Goal: Obtain resource: Download file/media

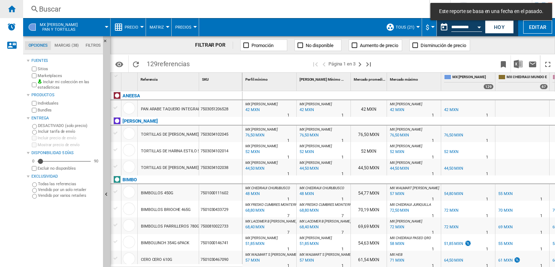
click at [10, 7] on ng-md-icon "Inicio" at bounding box center [11, 8] width 9 height 9
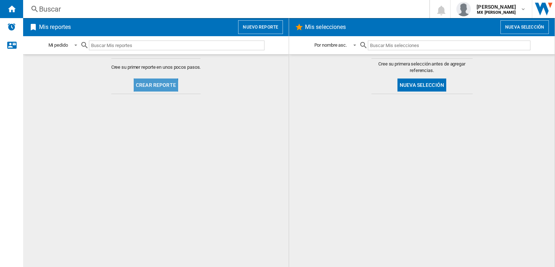
click at [150, 88] on button "Crear reporte" at bounding box center [156, 84] width 44 height 13
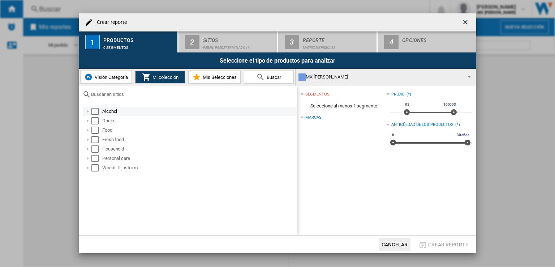
click at [93, 114] on div "Select" at bounding box center [94, 111] width 7 height 7
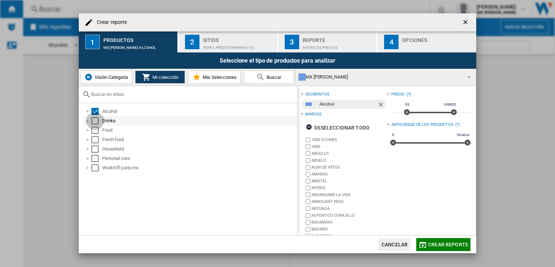
click at [92, 120] on div "Select" at bounding box center [94, 120] width 7 height 7
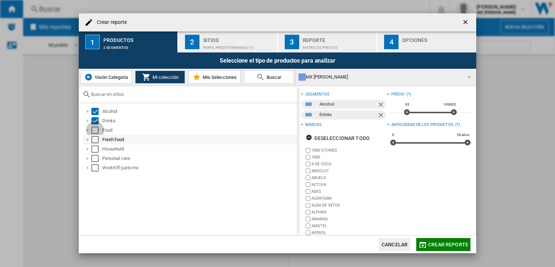
drag, startPoint x: 92, startPoint y: 132, endPoint x: 92, endPoint y: 141, distance: 9.1
click at [92, 132] on div "Select" at bounding box center [94, 129] width 7 height 7
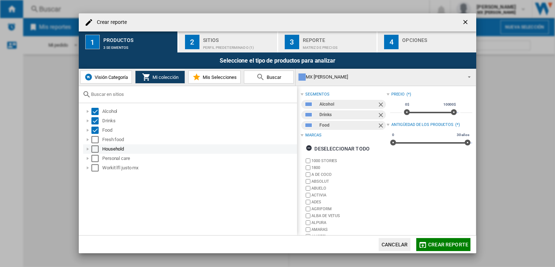
drag, startPoint x: 92, startPoint y: 141, endPoint x: 94, endPoint y: 148, distance: 7.0
click at [92, 141] on div "Select" at bounding box center [94, 139] width 7 height 7
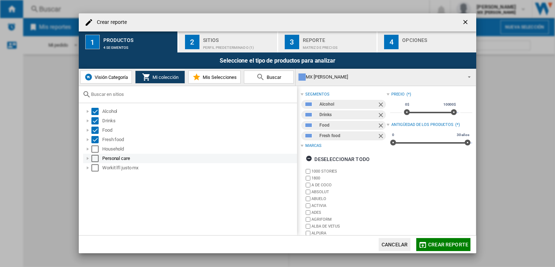
drag, startPoint x: 94, startPoint y: 152, endPoint x: 95, endPoint y: 159, distance: 7.7
click at [95, 156] on ol "Alcohol Drinks Food Fresh food Household Personal care Workit lfl [PERSON_NAME]…" at bounding box center [189, 140] width 215 height 66
click at [95, 160] on div "Select" at bounding box center [94, 158] width 7 height 7
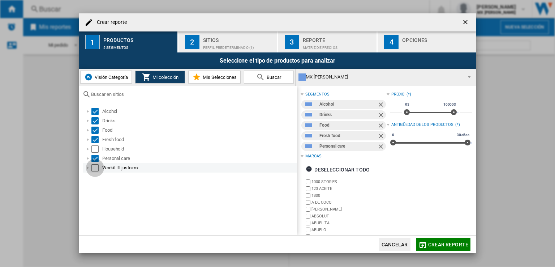
click at [95, 167] on div "Select" at bounding box center [94, 167] width 7 height 7
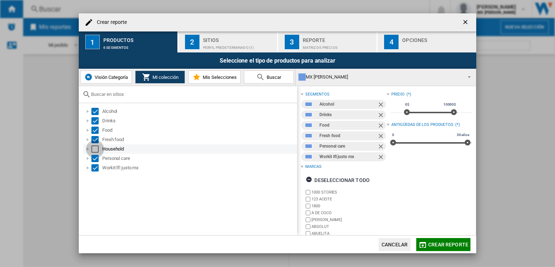
click at [95, 149] on div "Select" at bounding box center [94, 148] width 7 height 7
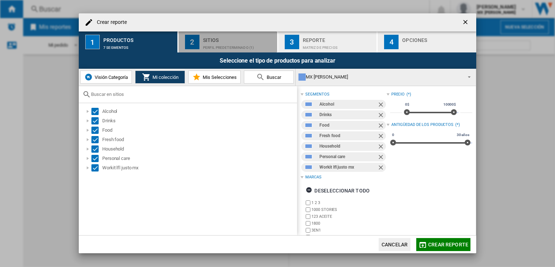
click at [204, 46] on div "Perfil predeterminado (1)" at bounding box center [238, 46] width 71 height 8
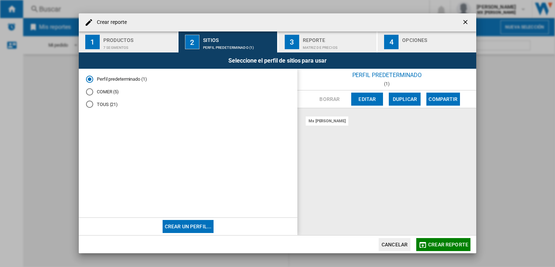
click at [90, 104] on div "TOUS (21)" at bounding box center [89, 103] width 7 height 7
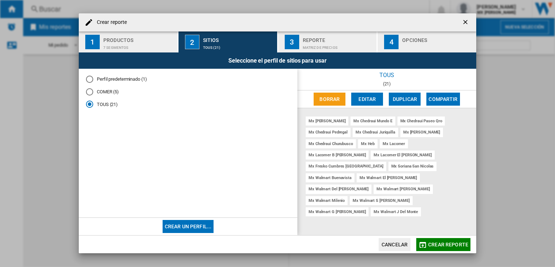
click at [312, 38] on div "Reporte" at bounding box center [338, 38] width 71 height 8
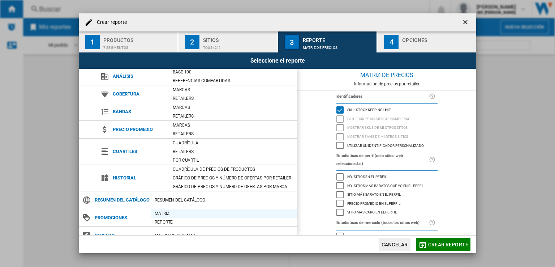
scroll to position [27, 0]
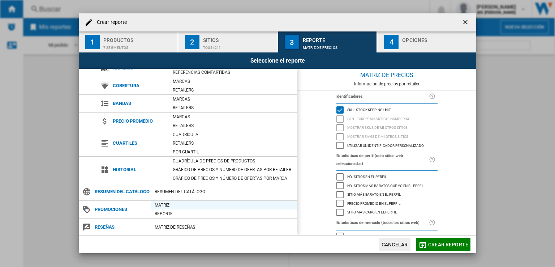
click at [170, 206] on div "Matriz" at bounding box center [224, 204] width 146 height 7
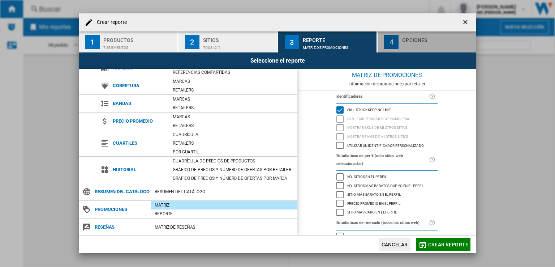
click at [409, 41] on div "Opciones" at bounding box center [437, 38] width 71 height 8
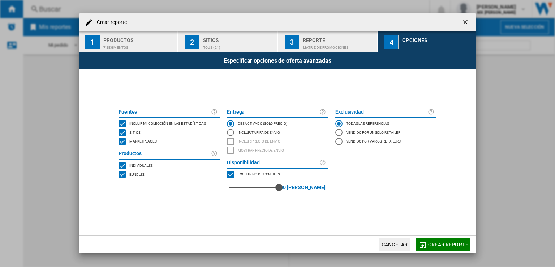
drag, startPoint x: 231, startPoint y: 188, endPoint x: 309, endPoint y: 194, distance: 77.9
click at [309, 194] on div "90 90 [PERSON_NAME]" at bounding box center [277, 186] width 101 height 17
click at [422, 244] on md-icon "button" at bounding box center [422, 244] width 9 height 9
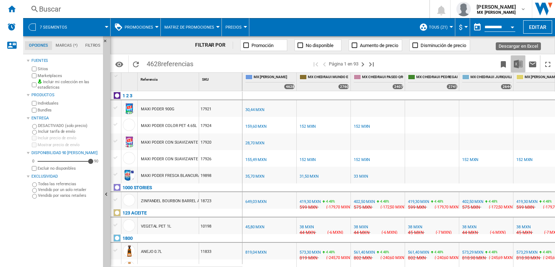
click at [513, 65] on button "Descargar en Excel" at bounding box center [518, 63] width 14 height 17
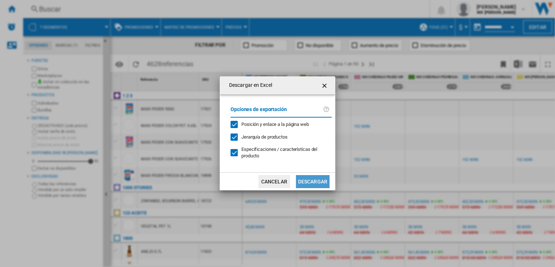
click at [309, 183] on button "Descargar" at bounding box center [313, 181] width 34 height 13
